Goal: Task Accomplishment & Management: Manage account settings

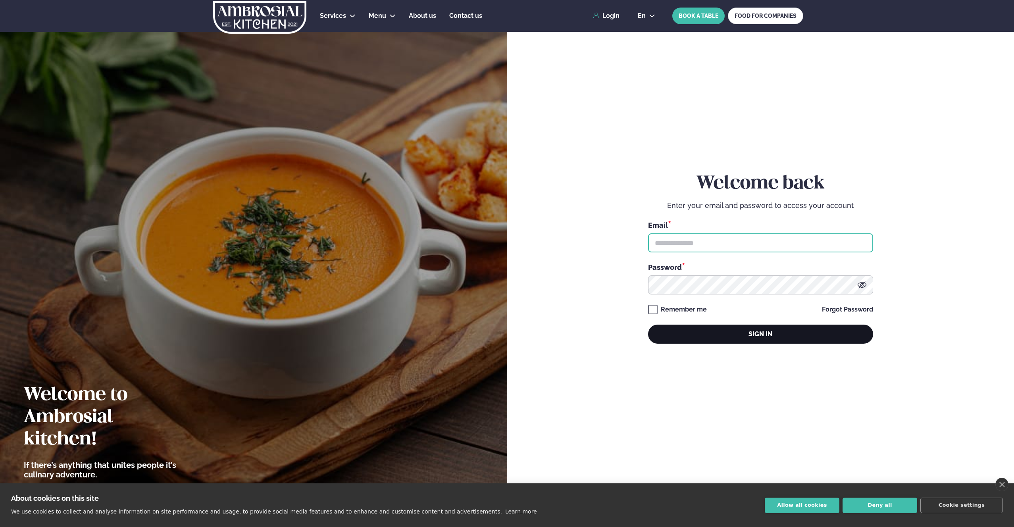
type input "**********"
click at [730, 336] on button "Sign in" at bounding box center [760, 334] width 225 height 19
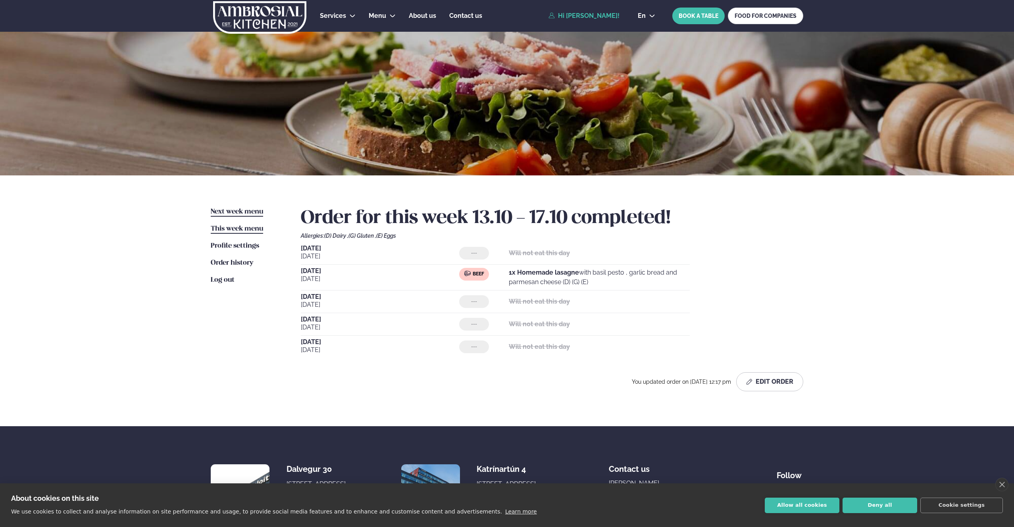
click at [229, 210] on span "Next week menu" at bounding box center [237, 211] width 52 height 7
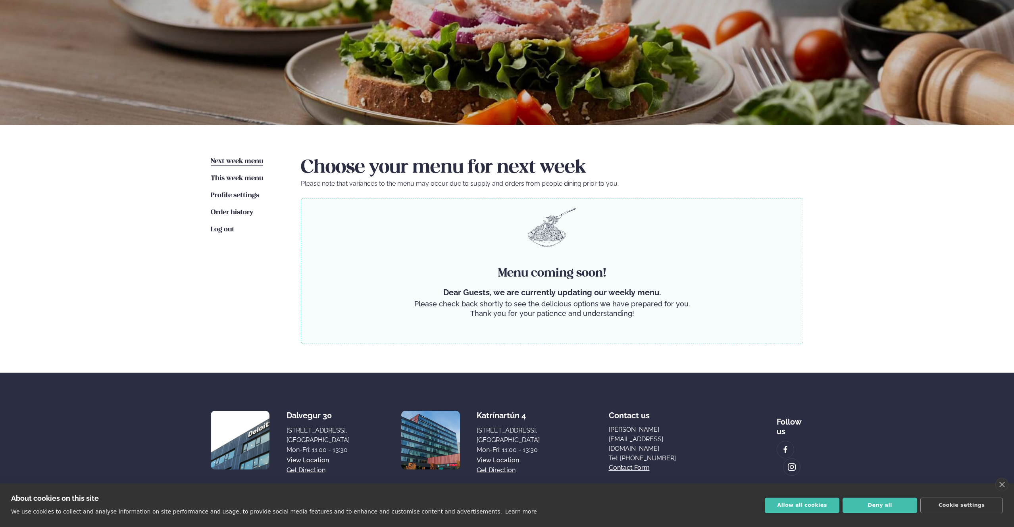
scroll to position [56, 0]
